Goal: Navigation & Orientation: Go to known website

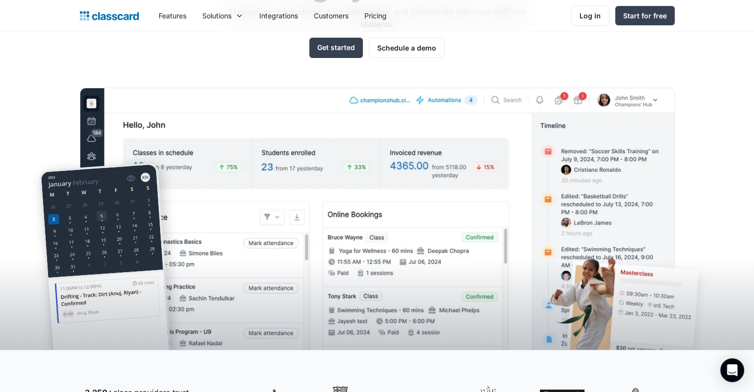
scroll to position [145, 0]
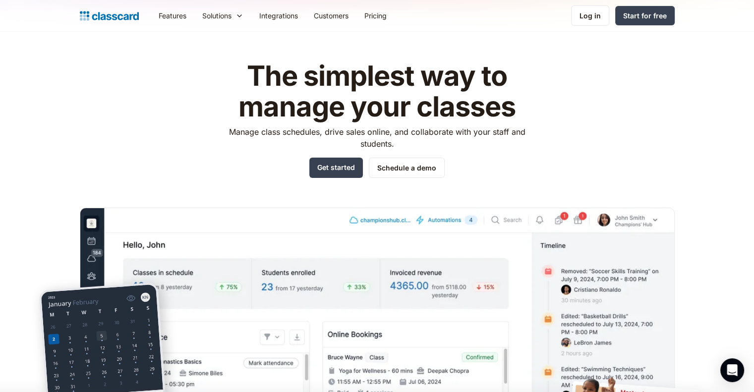
scroll to position [24, 0]
